Goal: Task Accomplishment & Management: Use online tool/utility

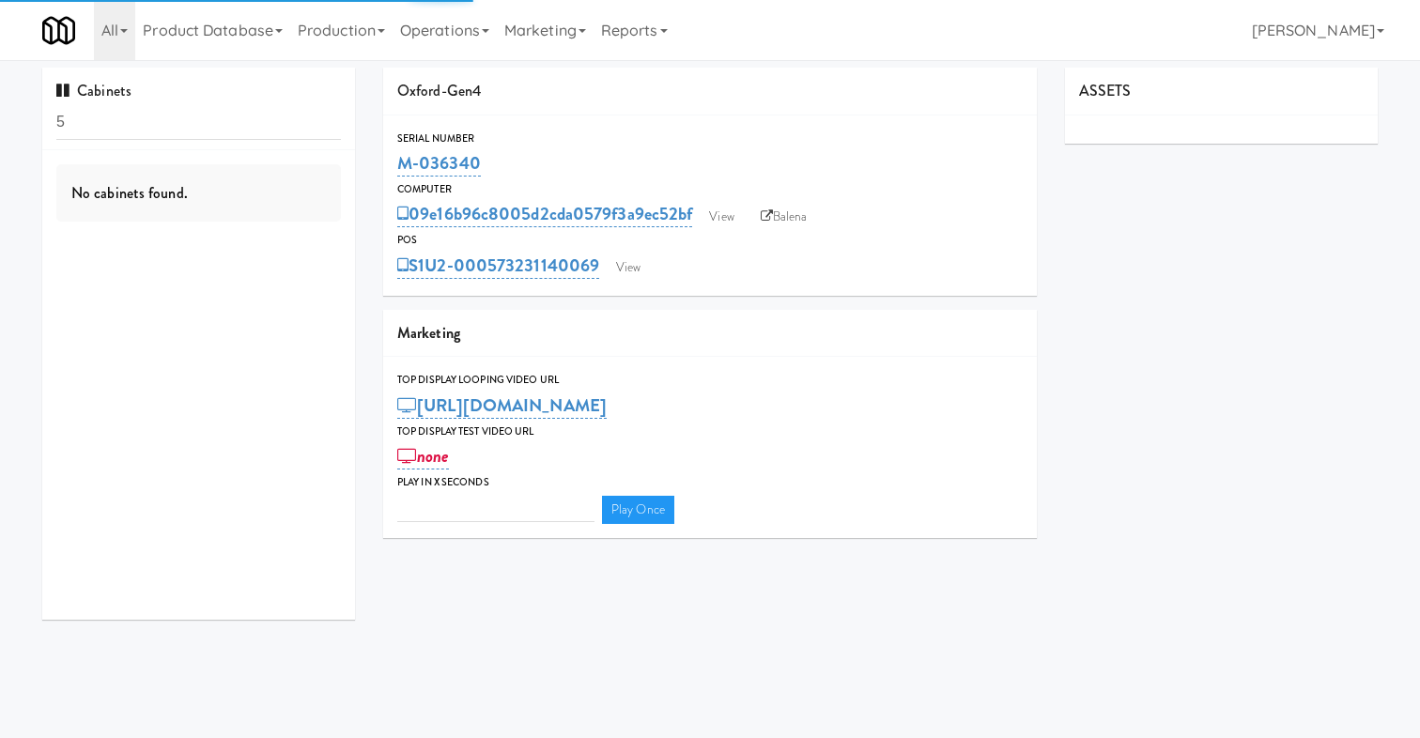
type input "3"
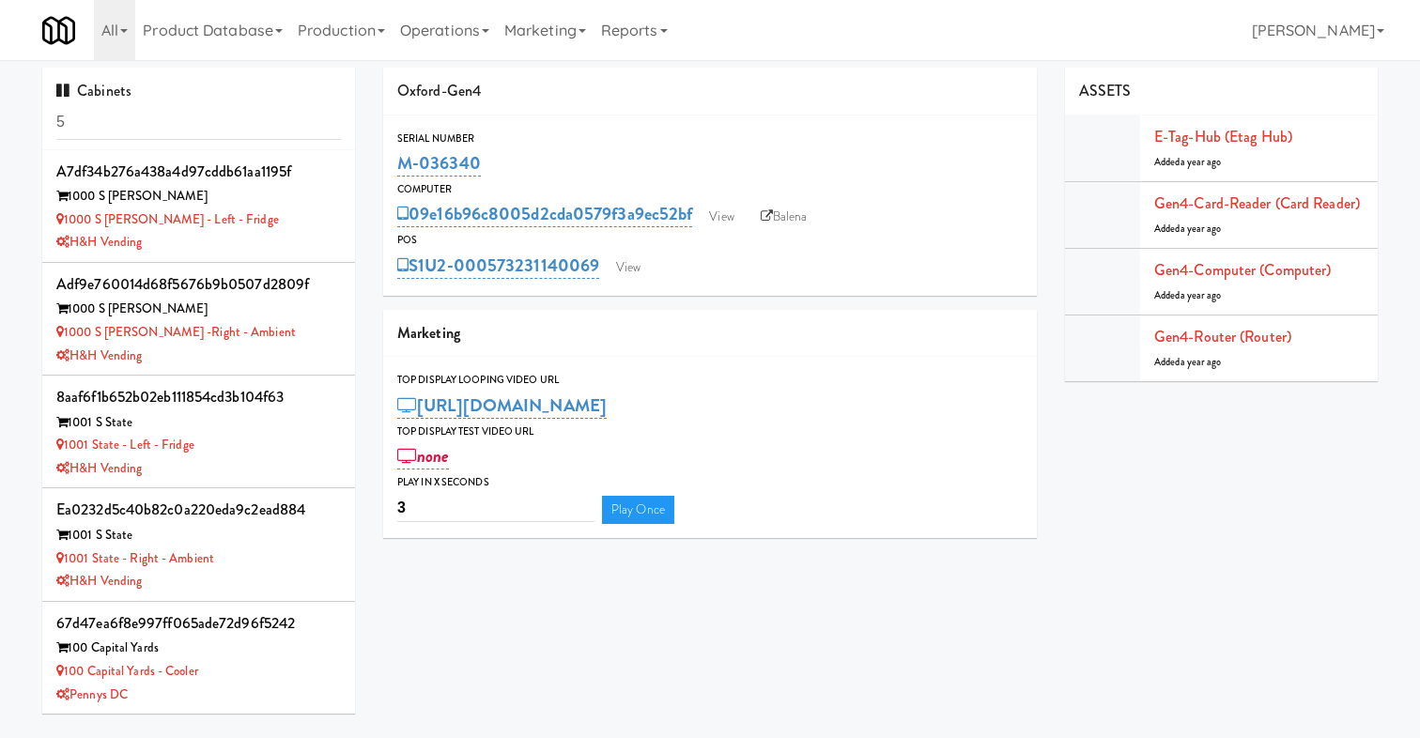
drag, startPoint x: 162, startPoint y: 117, endPoint x: 23, endPoint y: 124, distance: 139.1
click at [23, 124] on div "Cabinets 5 a7df34b276a438a4d97cddb61aa1195f 1000 S [PERSON_NAME] 1000 S [PERSON…" at bounding box center [710, 398] width 1420 height 660
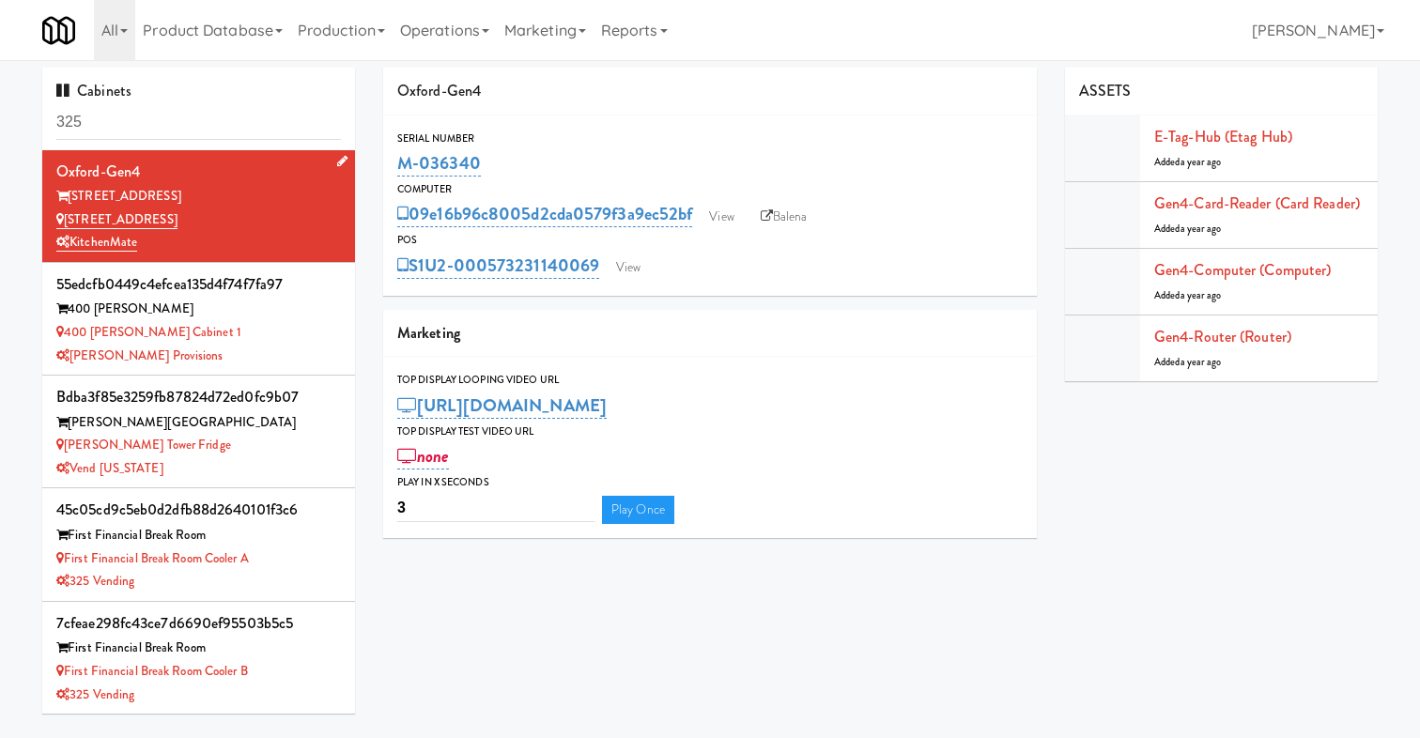
type input "325"
click at [238, 197] on div "[STREET_ADDRESS]" at bounding box center [198, 196] width 285 height 23
click at [740, 218] on link "View" at bounding box center [721, 217] width 43 height 28
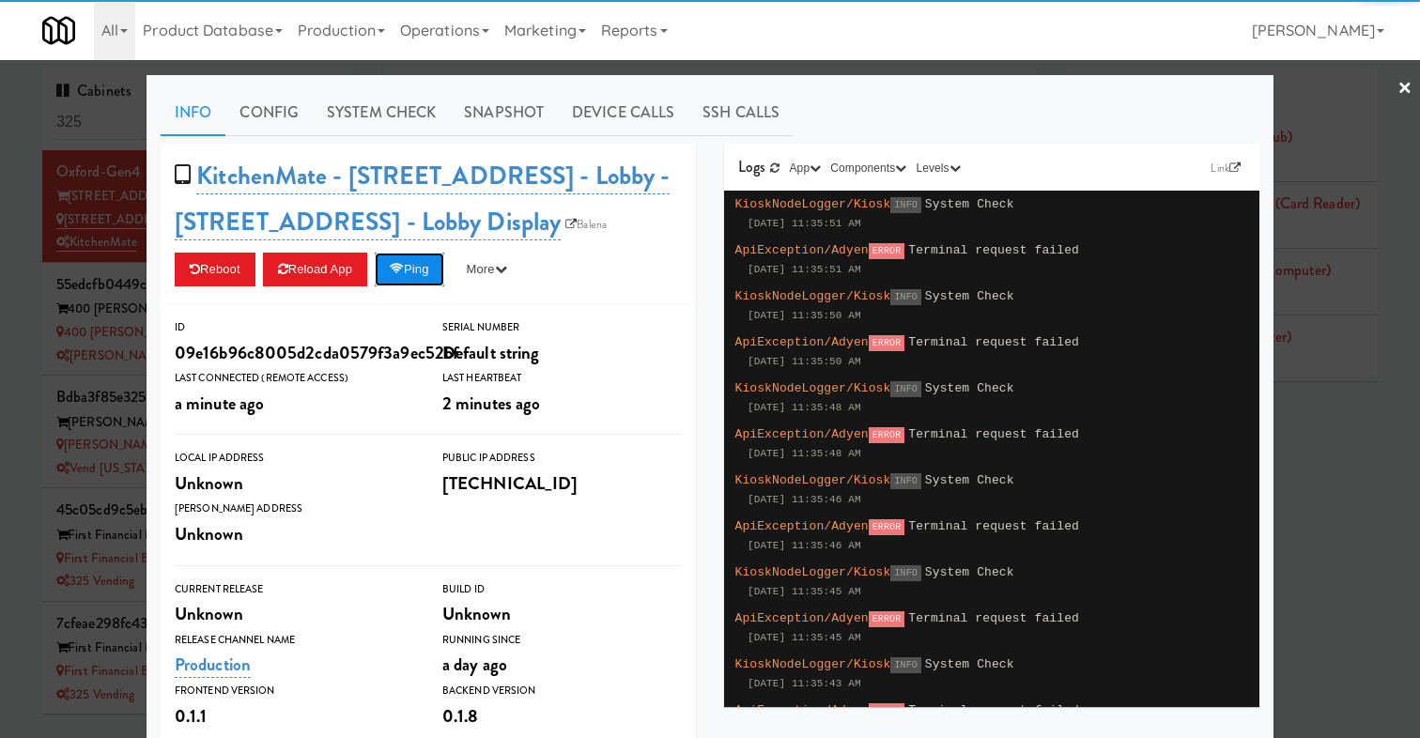
click at [441, 257] on button "Ping" at bounding box center [409, 270] width 69 height 34
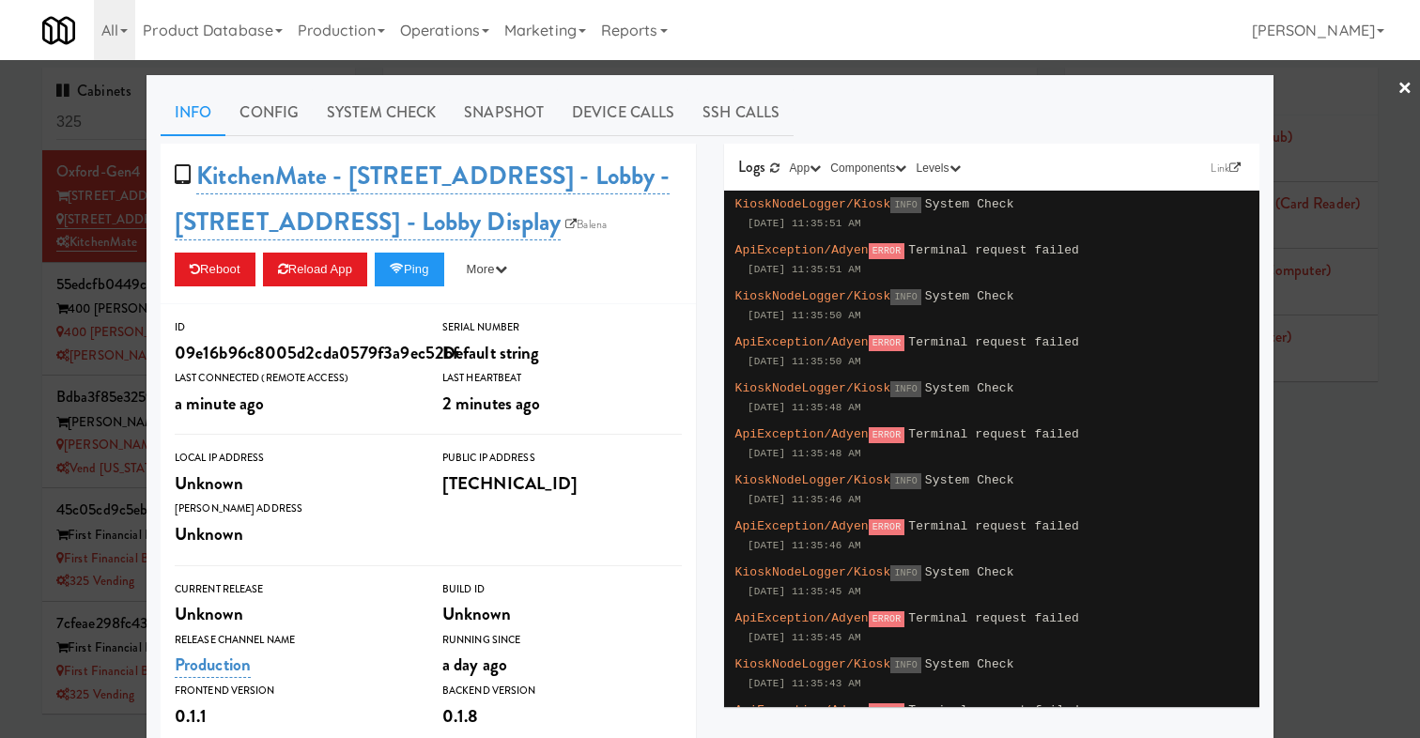
click at [48, 379] on div at bounding box center [710, 369] width 1420 height 738
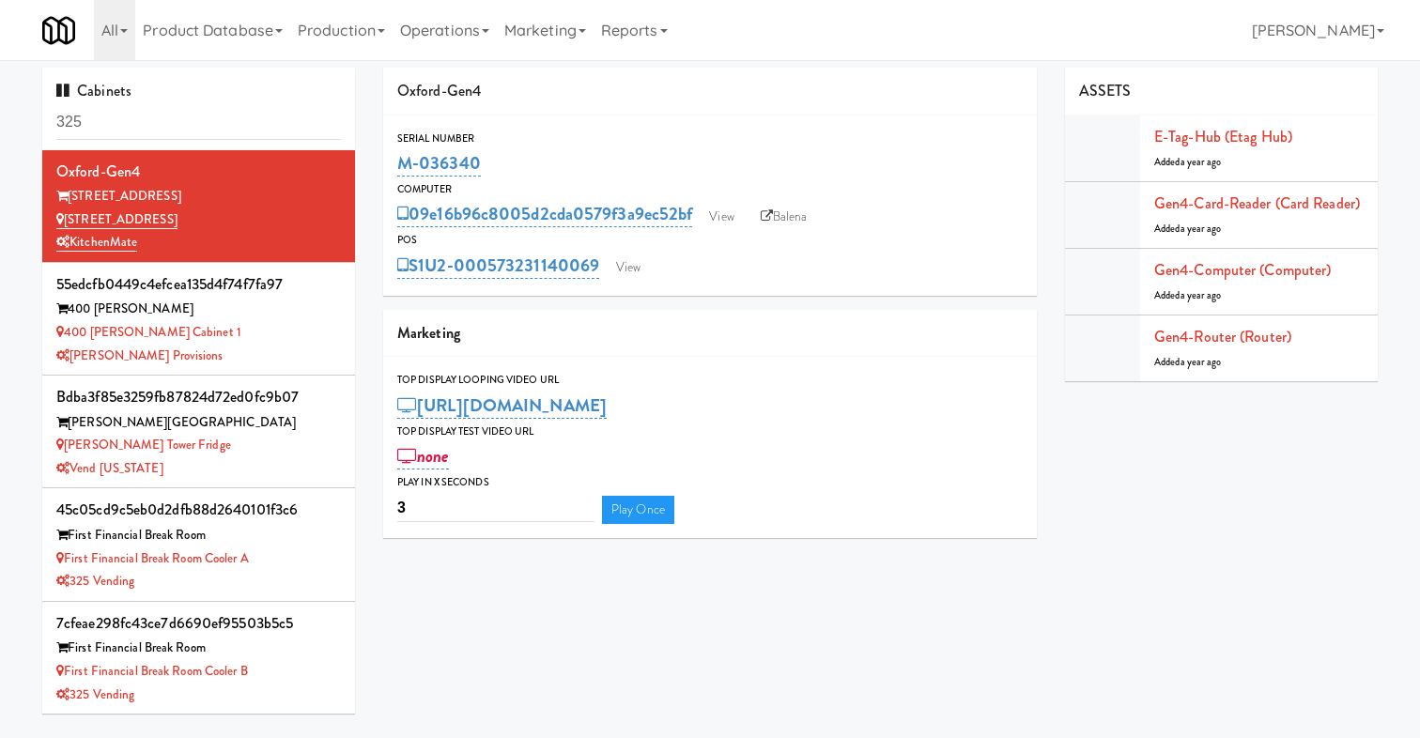
click at [653, 270] on div "S1U2-000573231140069 View" at bounding box center [709, 266] width 625 height 32
click at [630, 271] on link "View" at bounding box center [628, 268] width 43 height 28
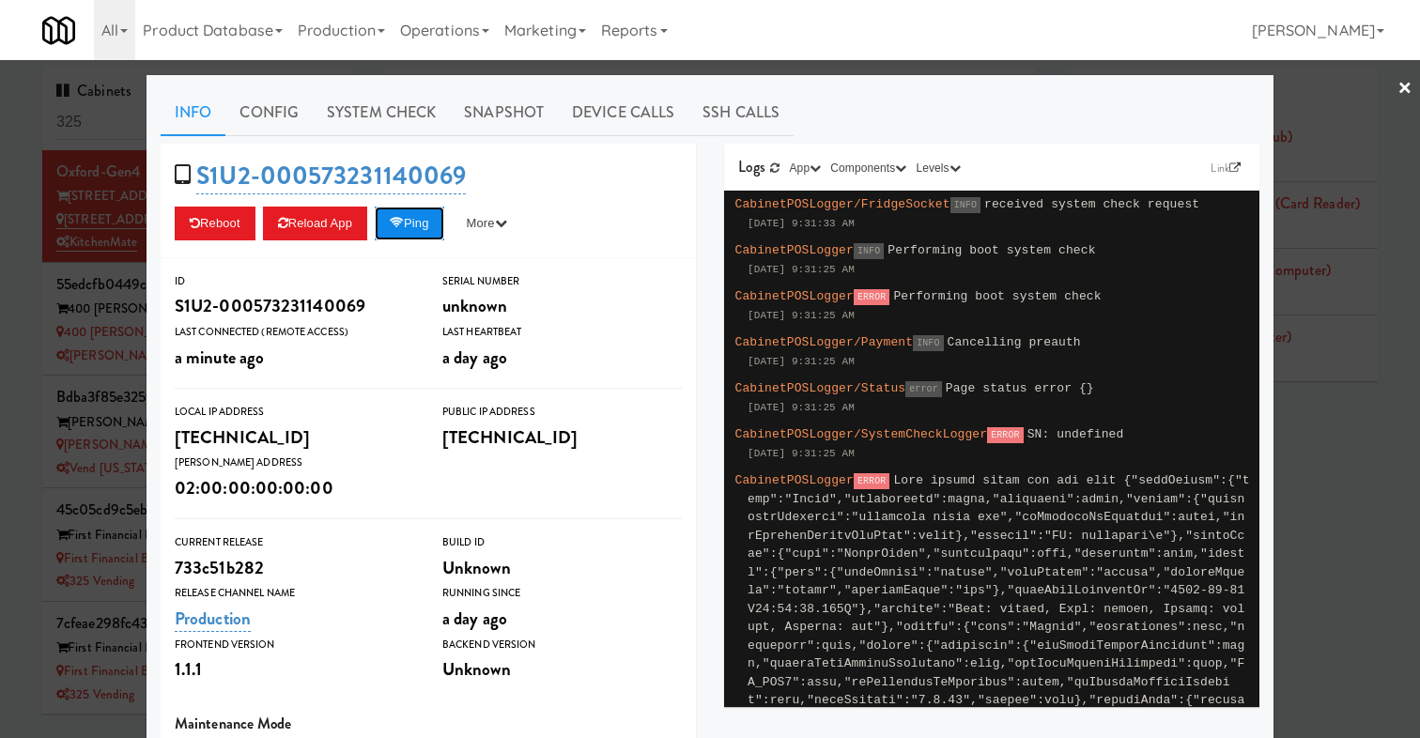
click at [425, 221] on button "Ping" at bounding box center [409, 224] width 69 height 34
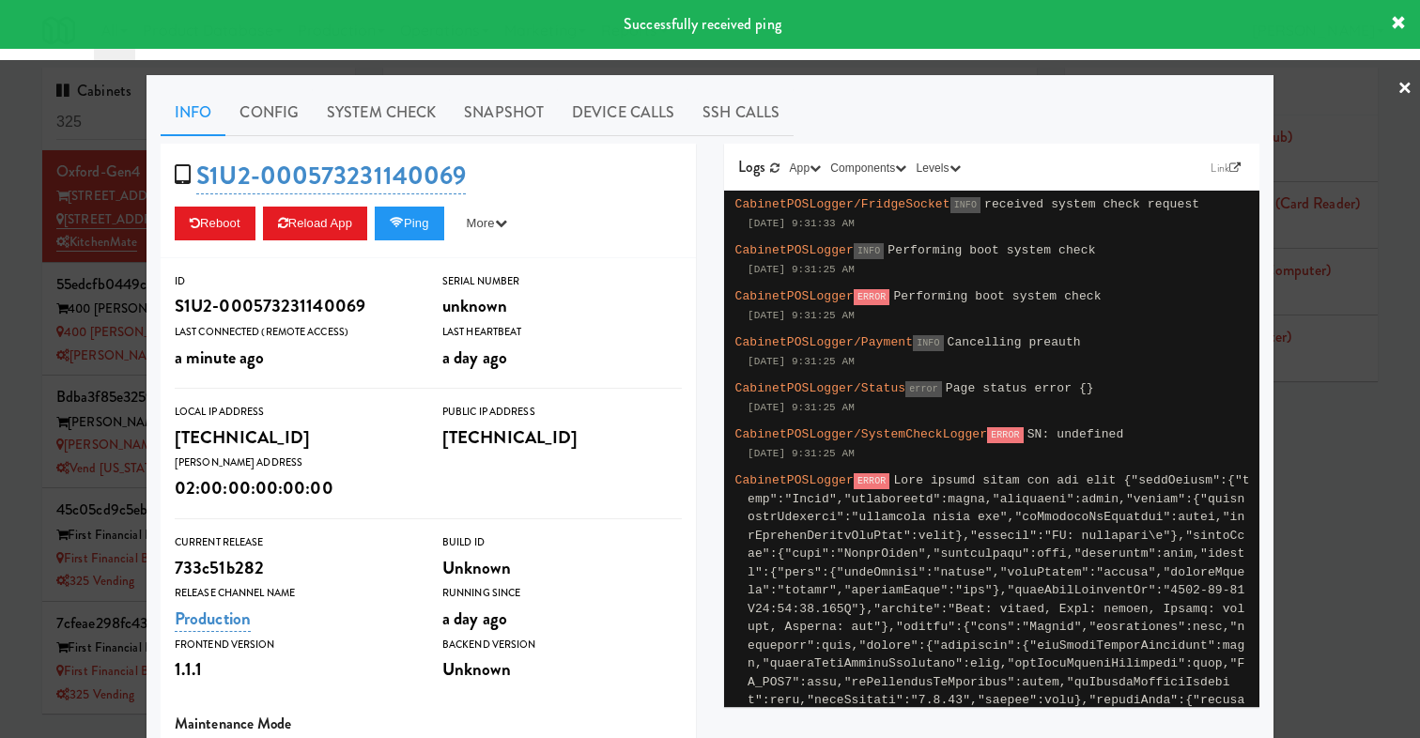
click at [93, 300] on div at bounding box center [710, 369] width 1420 height 738
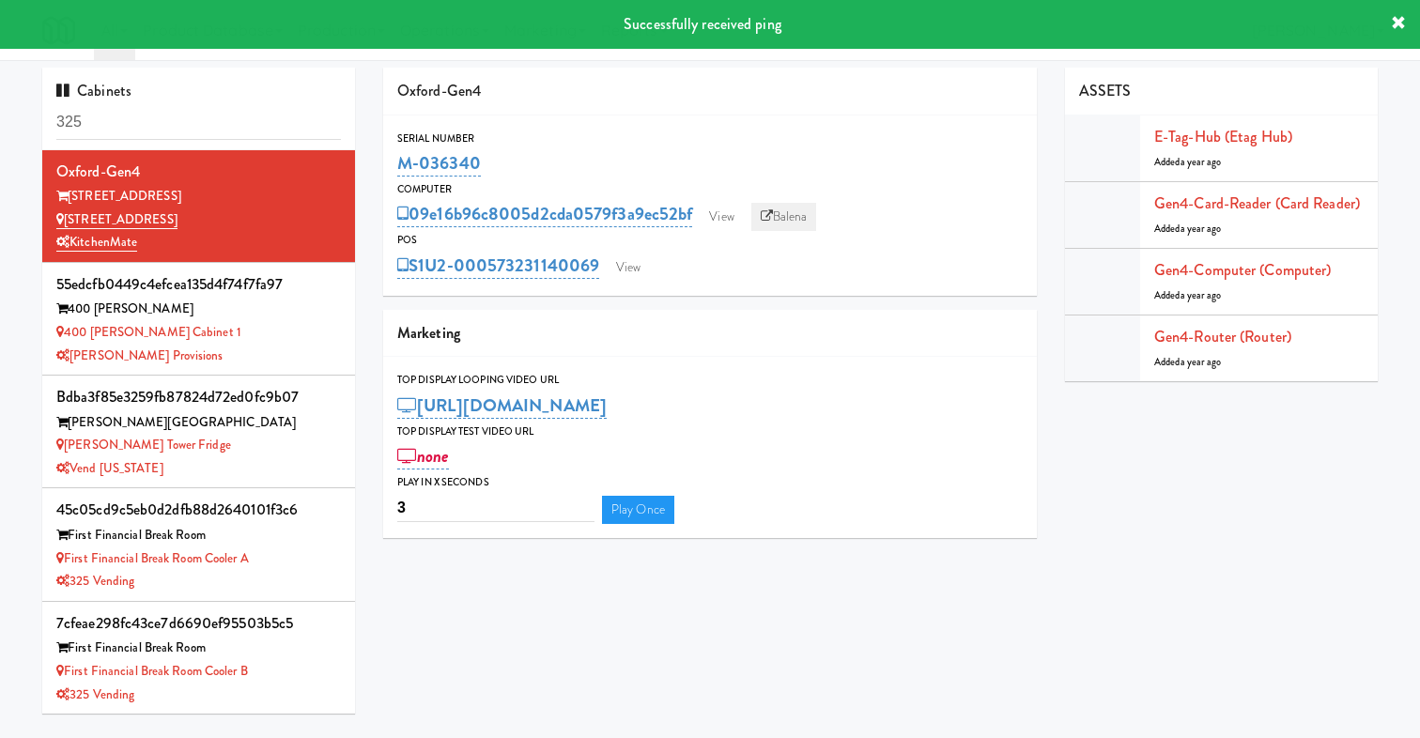
click at [784, 209] on link "Balena" at bounding box center [784, 217] width 66 height 28
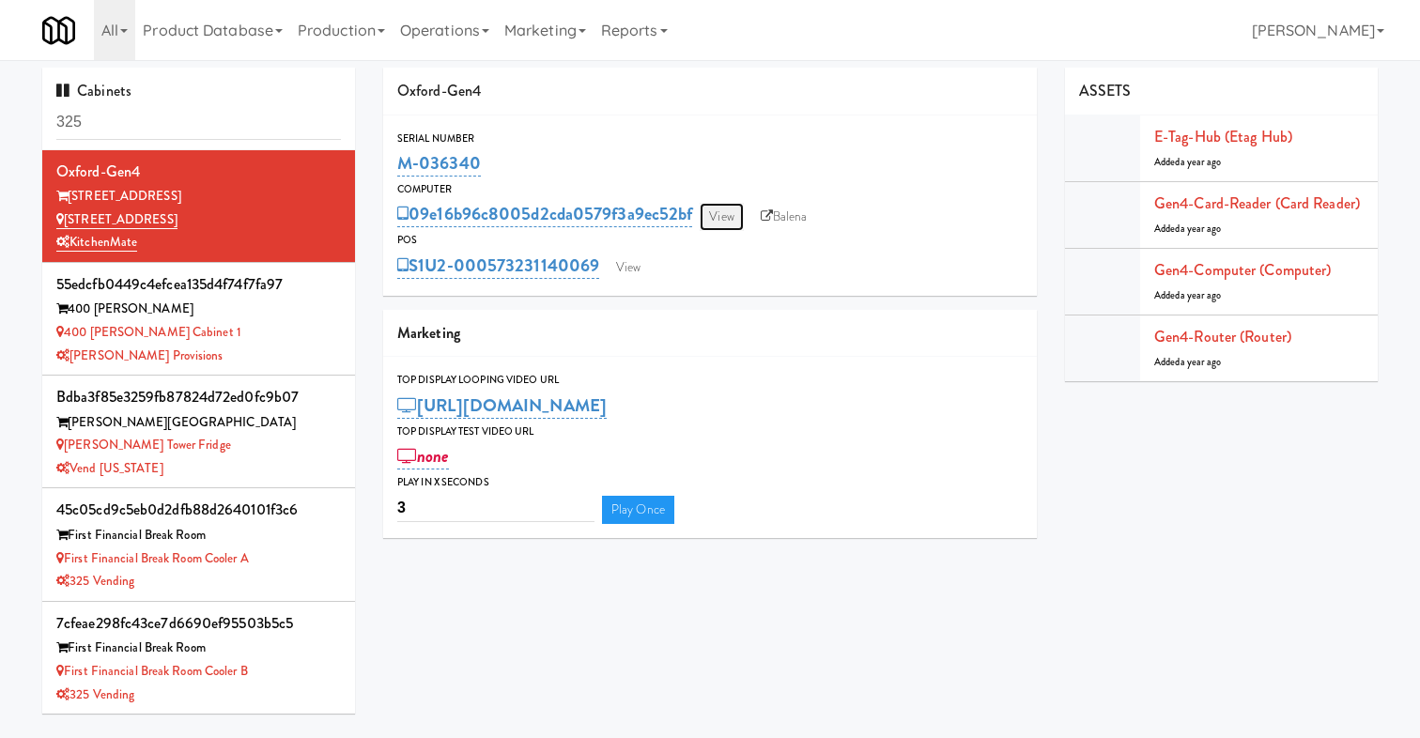
click at [722, 210] on link "View" at bounding box center [721, 217] width 43 height 28
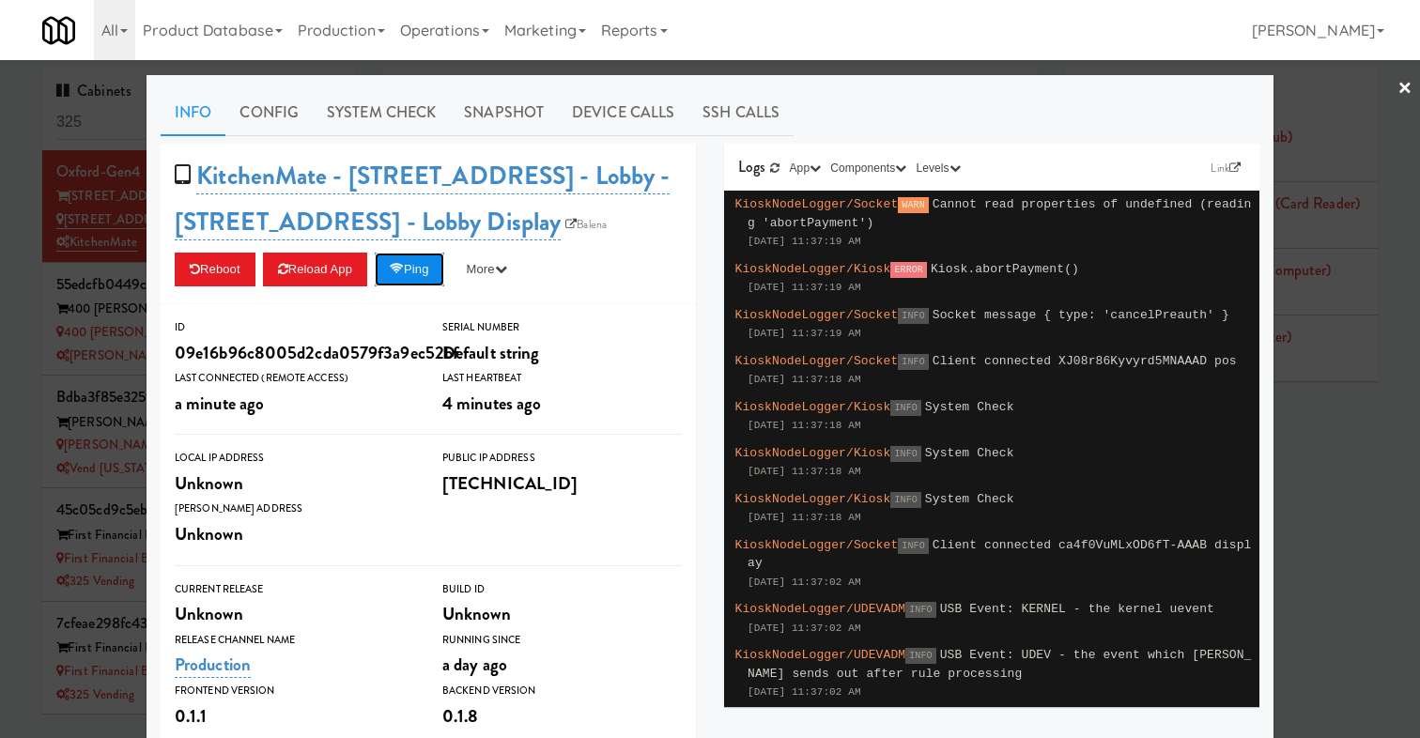
click at [411, 261] on button "Ping" at bounding box center [409, 270] width 69 height 34
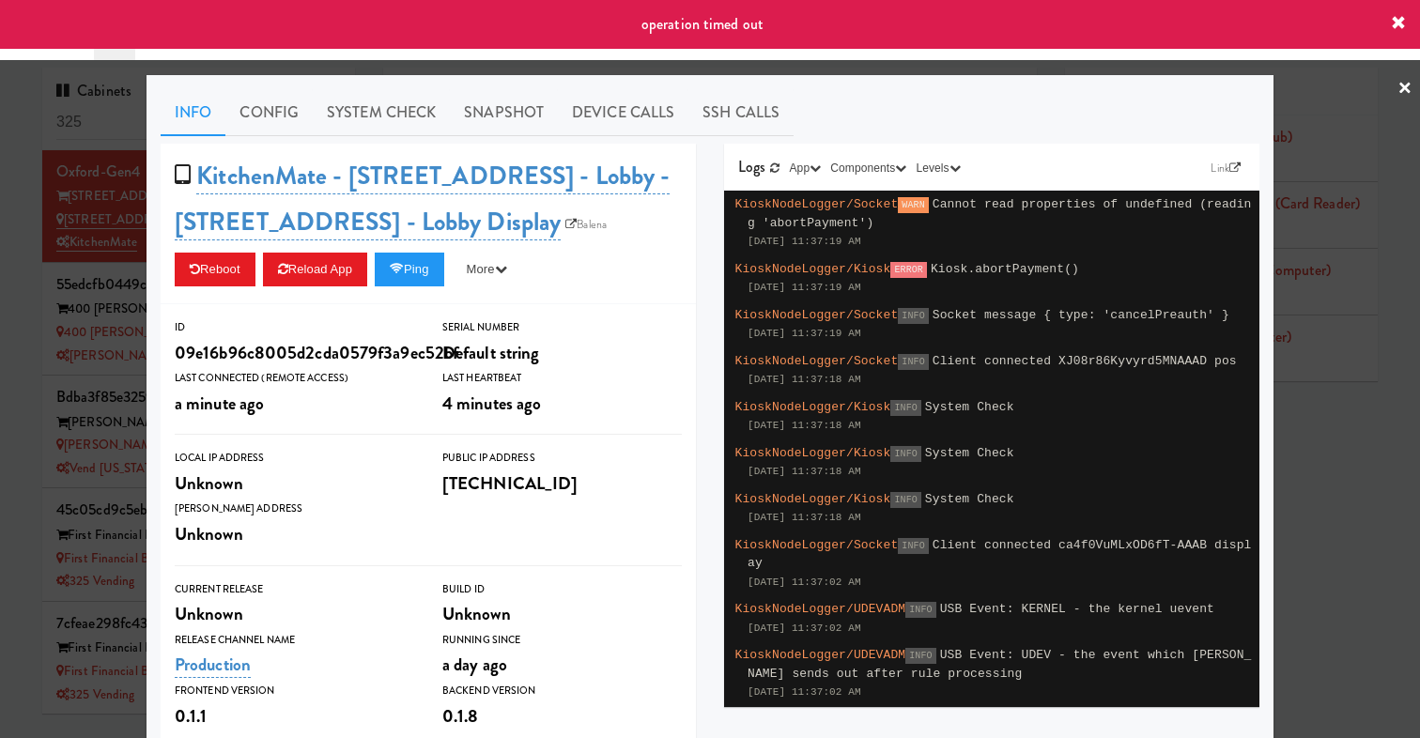
click at [40, 365] on div at bounding box center [710, 369] width 1420 height 738
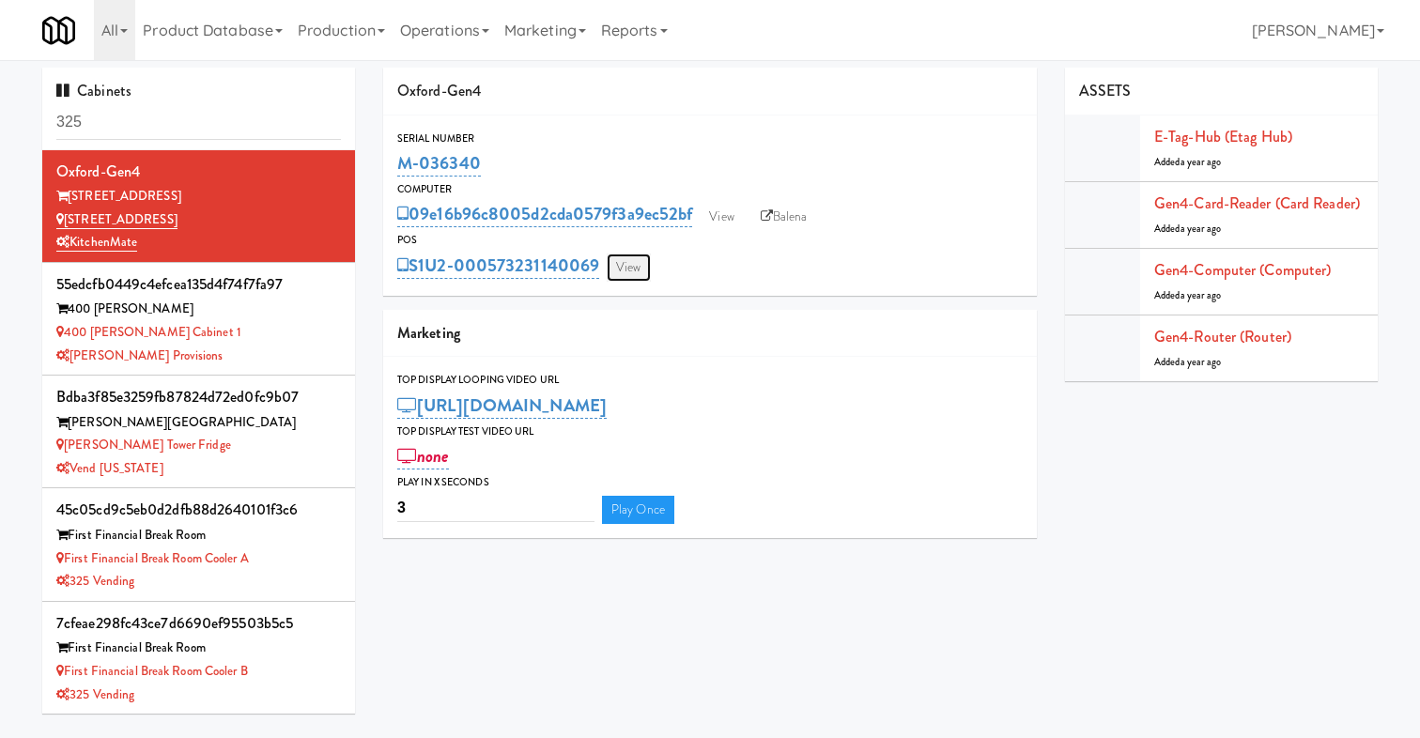
click at [622, 261] on link "View" at bounding box center [628, 268] width 43 height 28
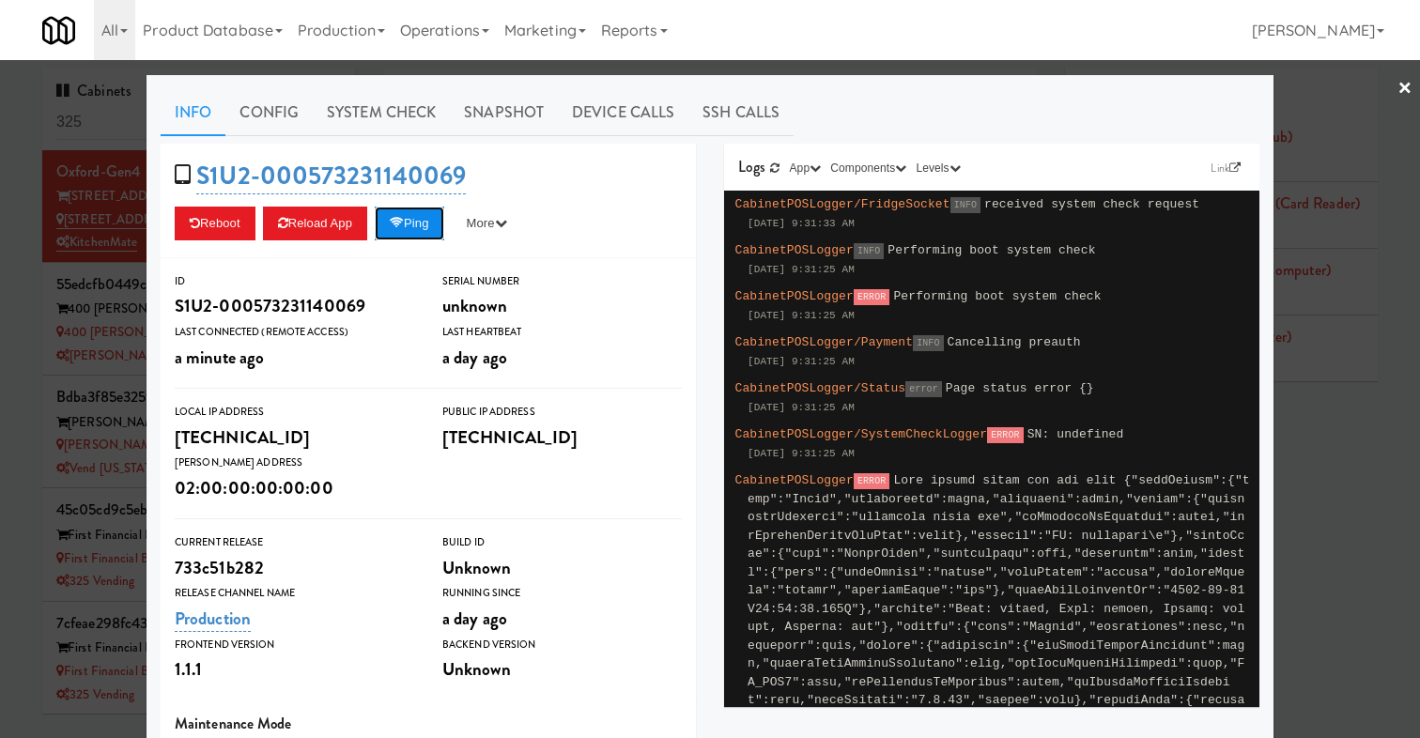
click at [421, 232] on button "Ping" at bounding box center [409, 224] width 69 height 34
click at [423, 228] on button "Ping" at bounding box center [409, 224] width 69 height 34
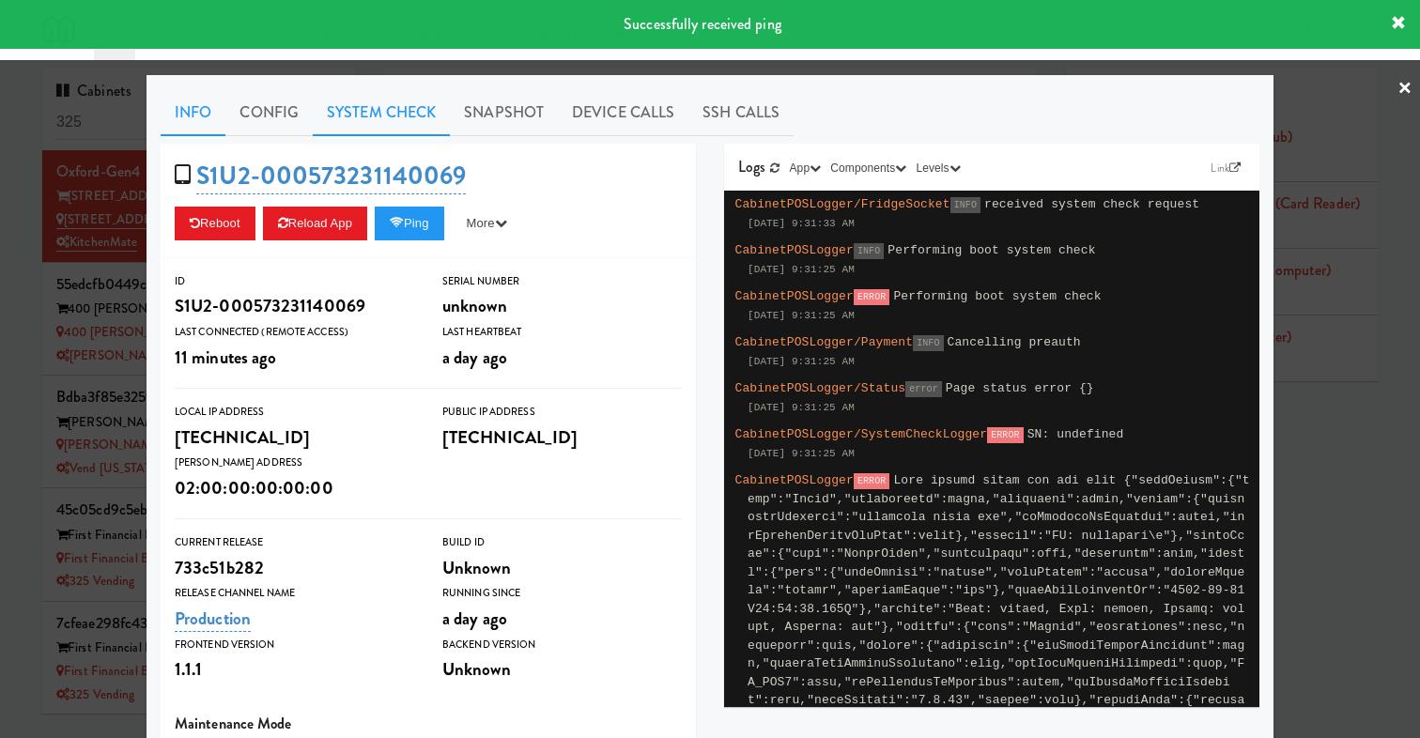
click at [382, 102] on link "System Check" at bounding box center [381, 112] width 137 height 47
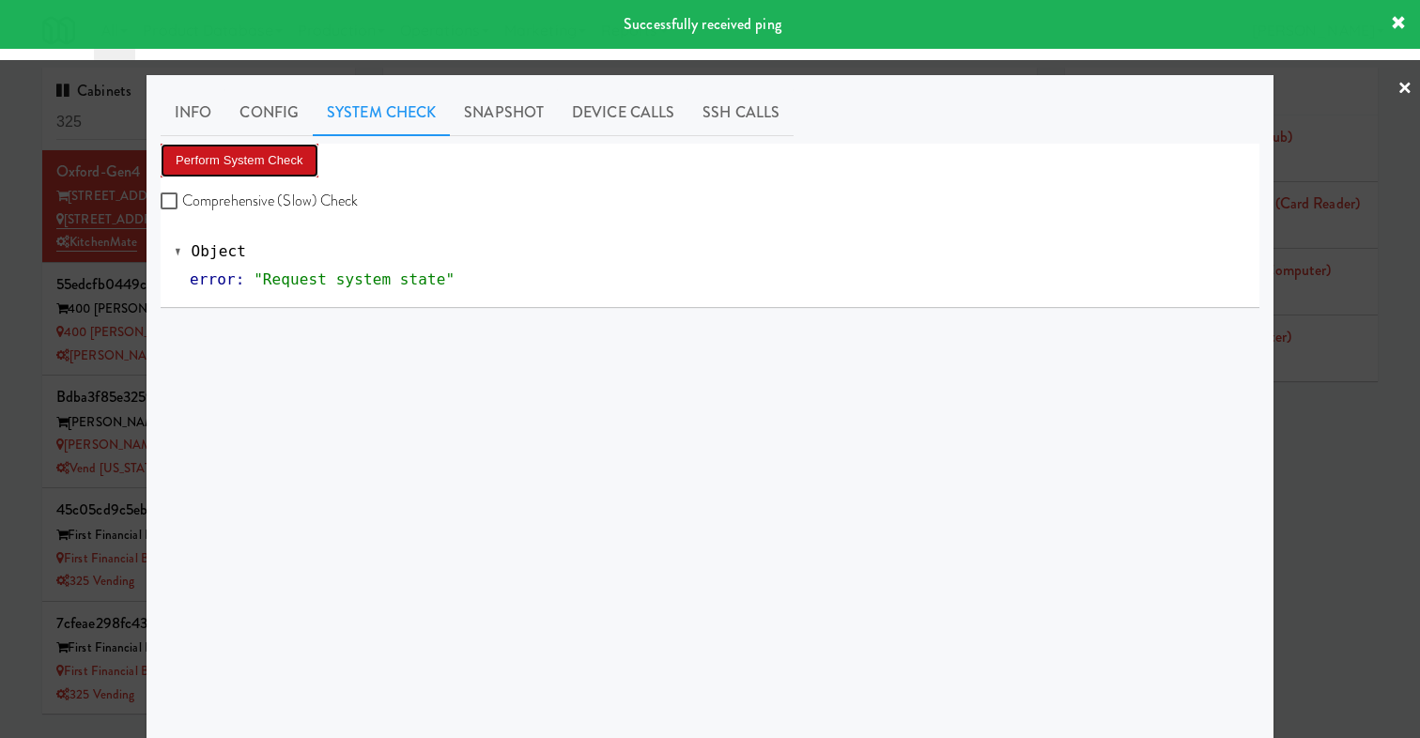
click at [269, 156] on button "Perform System Check" at bounding box center [240, 161] width 158 height 34
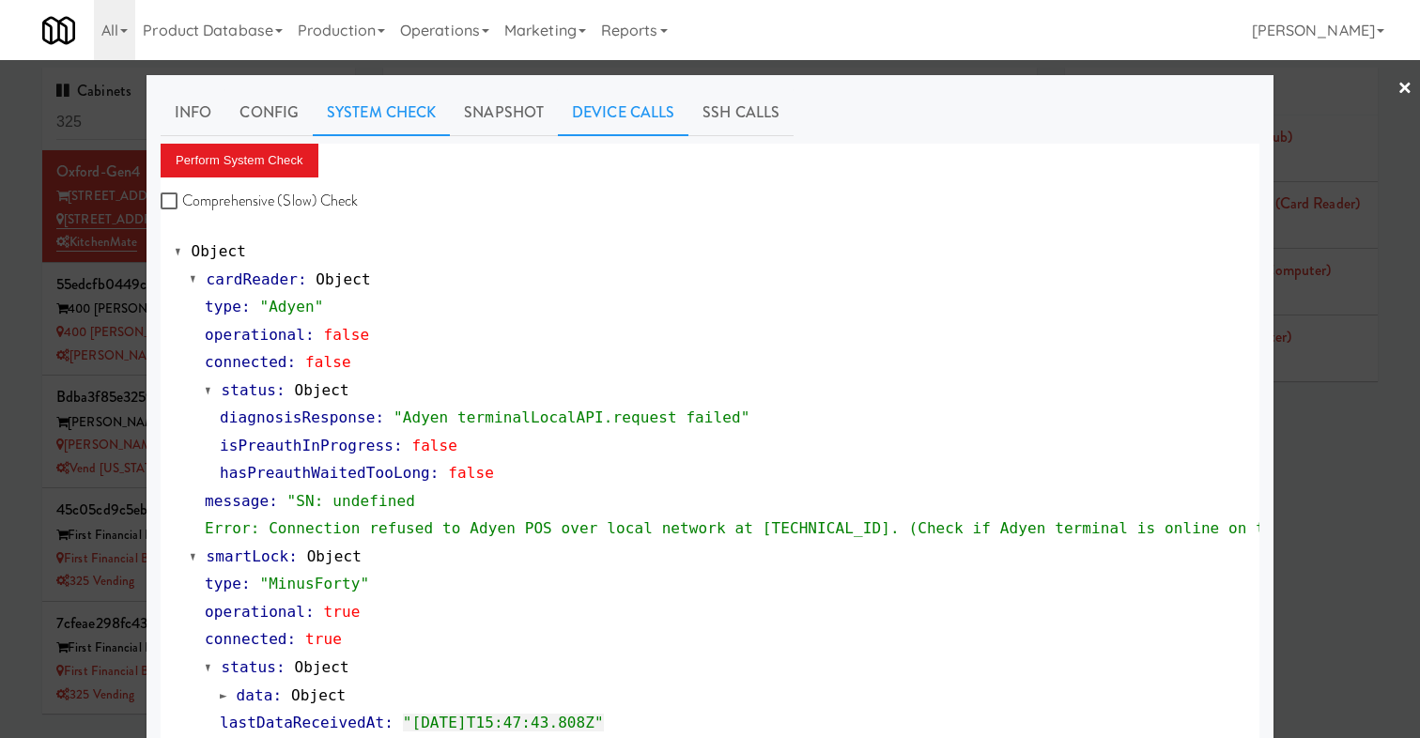
click at [623, 102] on link "Device Calls" at bounding box center [623, 112] width 131 height 47
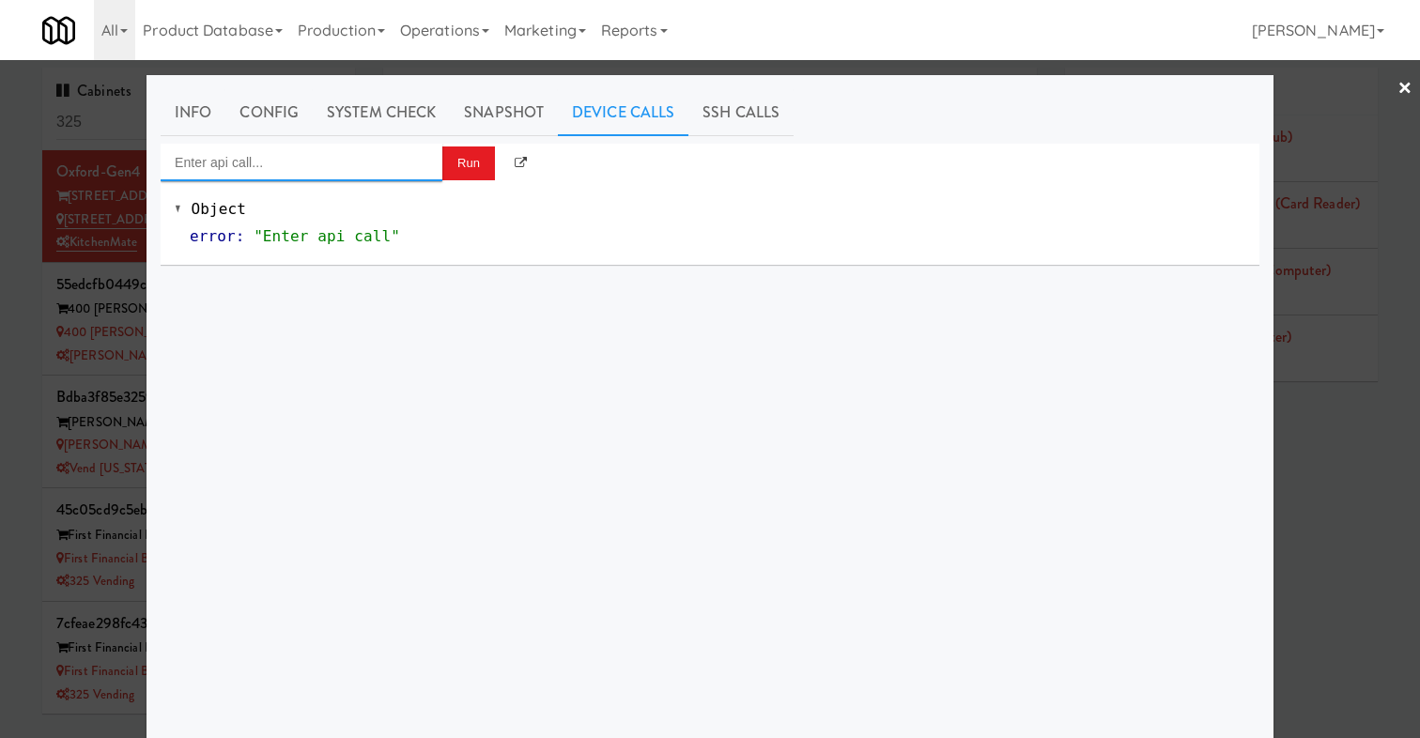
click at [368, 160] on input "Enter api call..." at bounding box center [302, 163] width 282 height 38
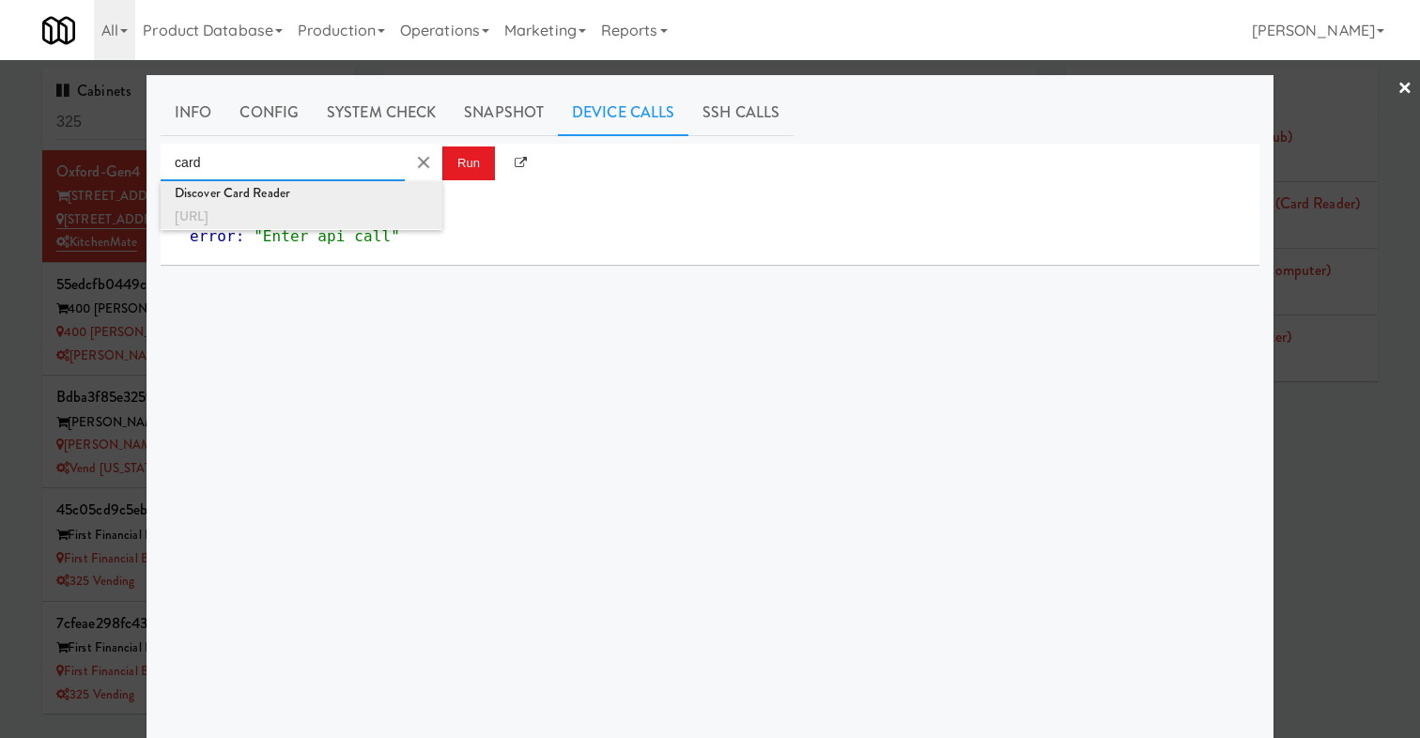
click at [320, 193] on div "Discover Card Reader" at bounding box center [302, 193] width 254 height 24
type input "Discover Card Reader"
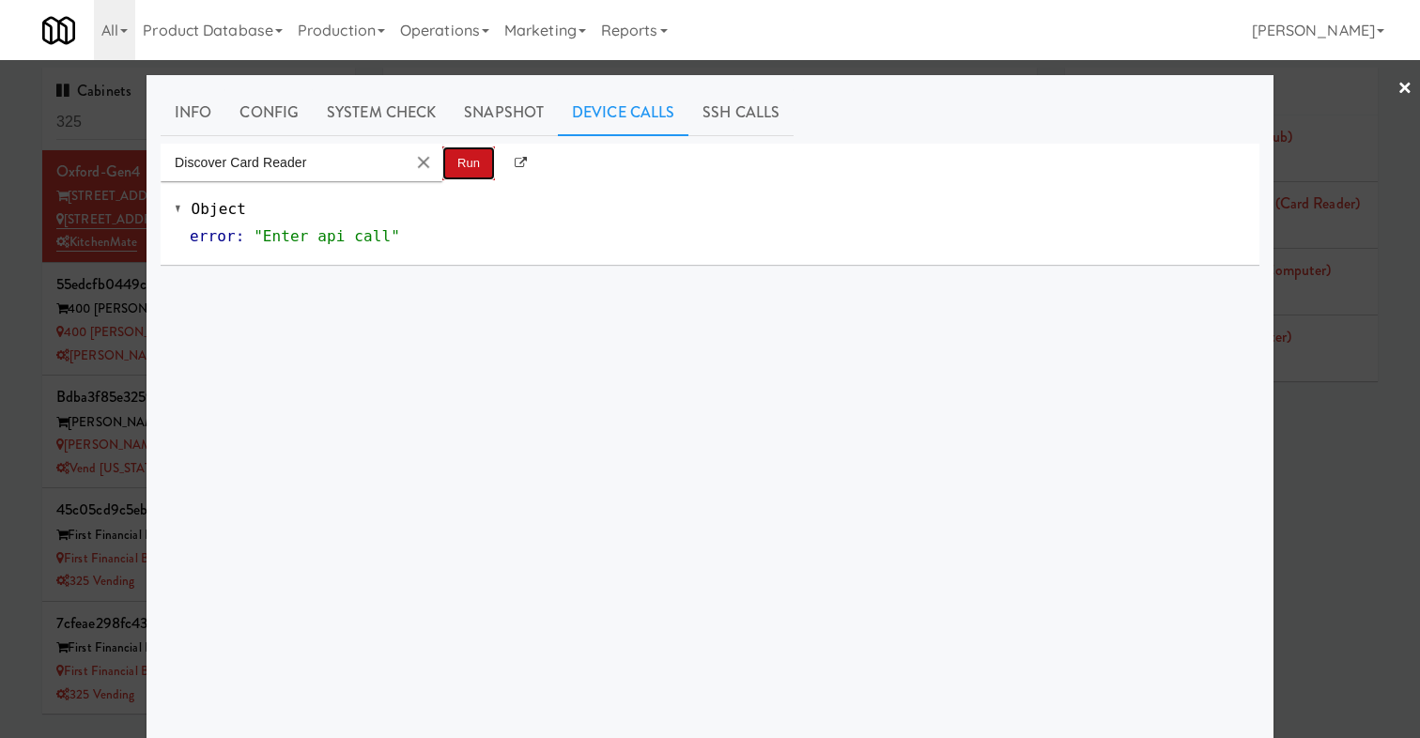
click at [481, 165] on button "Run" at bounding box center [468, 163] width 53 height 34
